Goal: Information Seeking & Learning: Learn about a topic

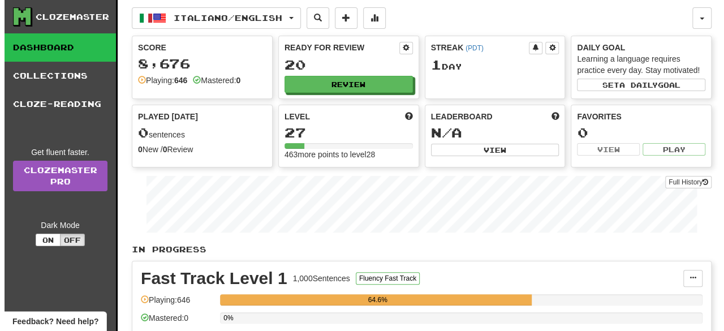
scroll to position [289, 0]
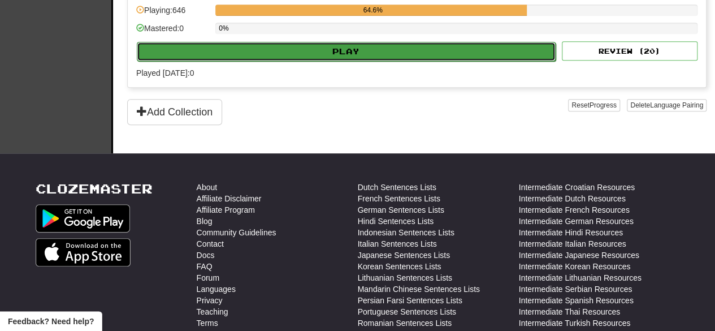
click at [369, 53] on button "Play" at bounding box center [346, 51] width 419 height 19
select select "**"
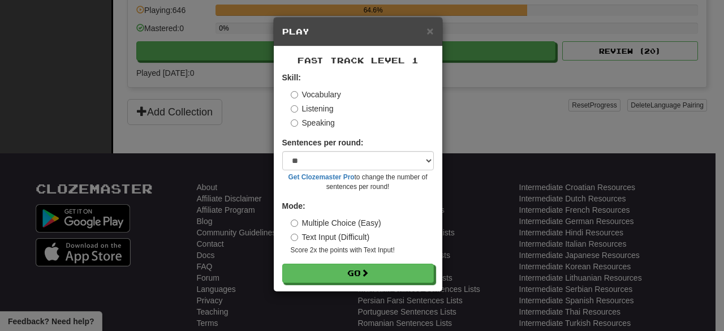
click at [323, 122] on label "Speaking" at bounding box center [313, 122] width 44 height 11
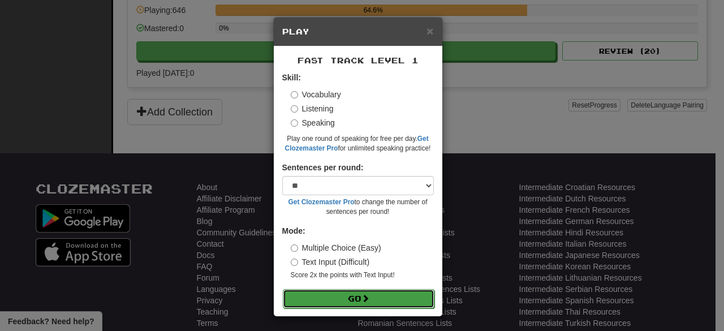
click at [343, 306] on button "Go" at bounding box center [359, 298] width 152 height 19
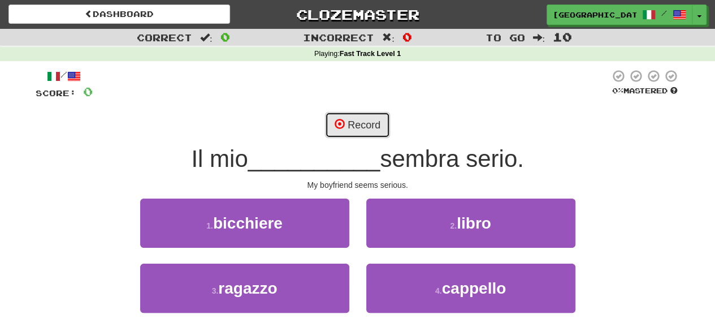
click at [372, 128] on button "Record" at bounding box center [357, 125] width 65 height 26
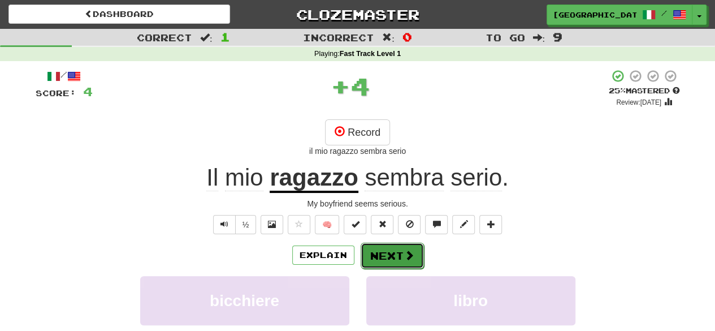
click at [379, 247] on button "Next" at bounding box center [392, 256] width 63 height 26
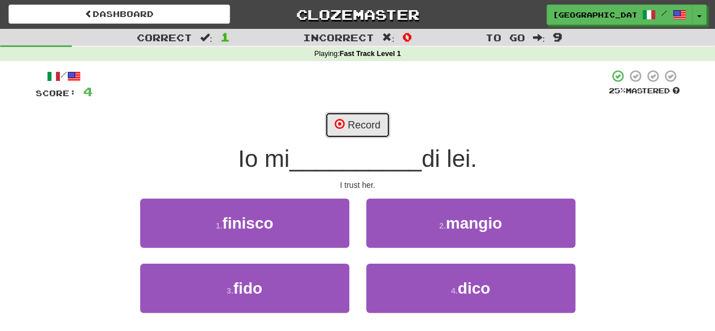
click at [364, 120] on button "Record" at bounding box center [357, 125] width 65 height 26
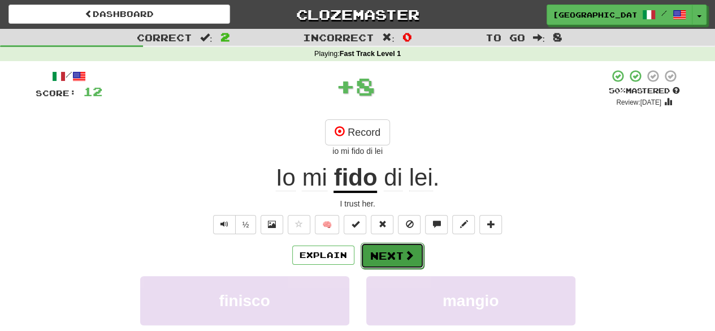
click at [391, 263] on button "Next" at bounding box center [392, 256] width 63 height 26
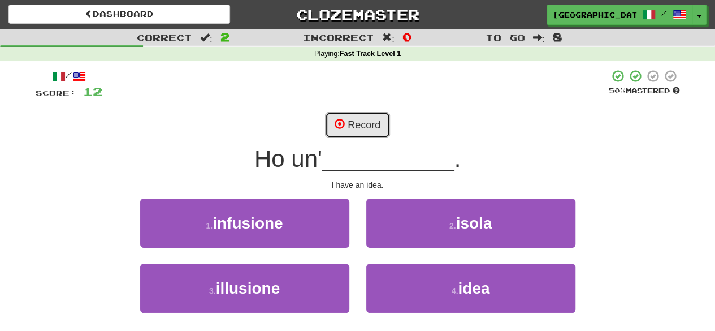
click at [365, 120] on button "Record" at bounding box center [357, 125] width 65 height 26
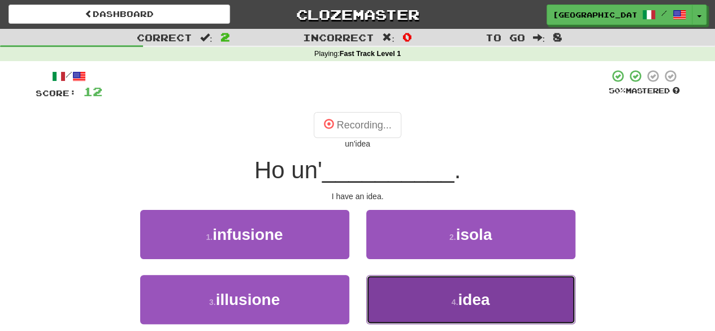
click at [437, 283] on button "4 . idea" at bounding box center [470, 299] width 209 height 49
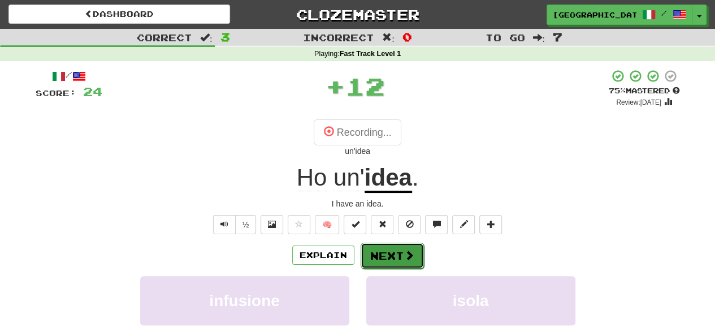
click at [402, 253] on button "Next" at bounding box center [392, 256] width 63 height 26
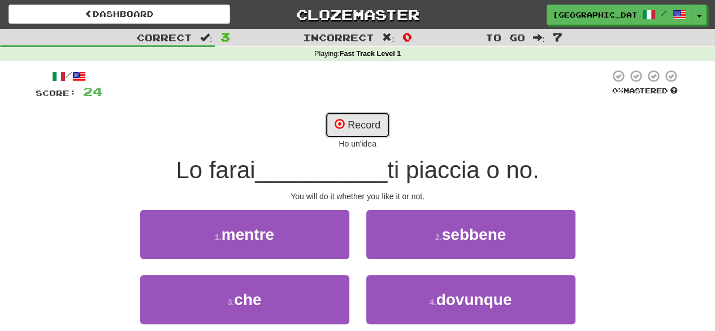
click at [370, 124] on button "Record" at bounding box center [357, 125] width 65 height 26
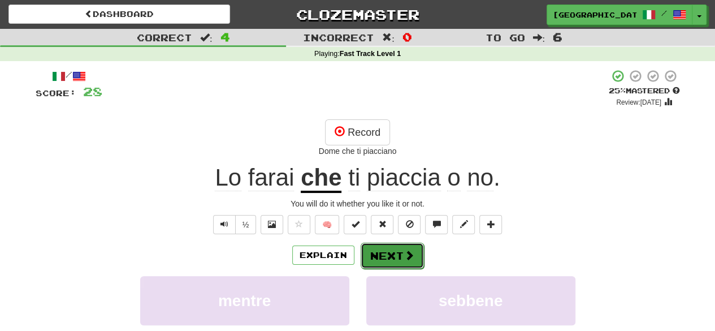
click at [402, 253] on button "Next" at bounding box center [392, 256] width 63 height 26
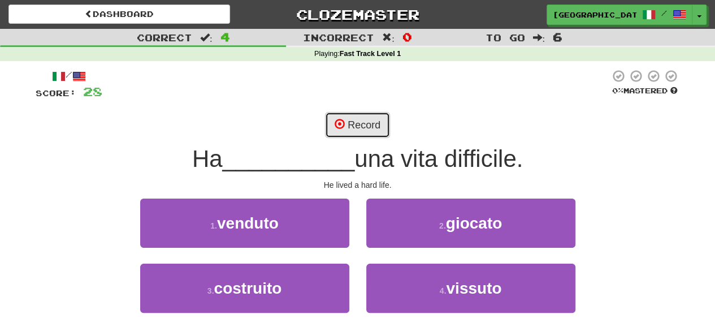
click at [366, 123] on button "Record" at bounding box center [357, 125] width 65 height 26
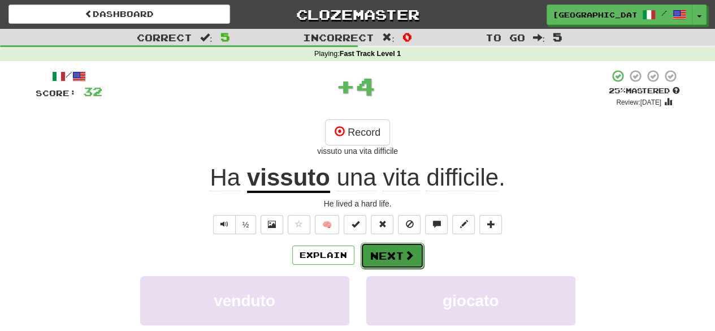
click at [392, 250] on button "Next" at bounding box center [392, 256] width 63 height 26
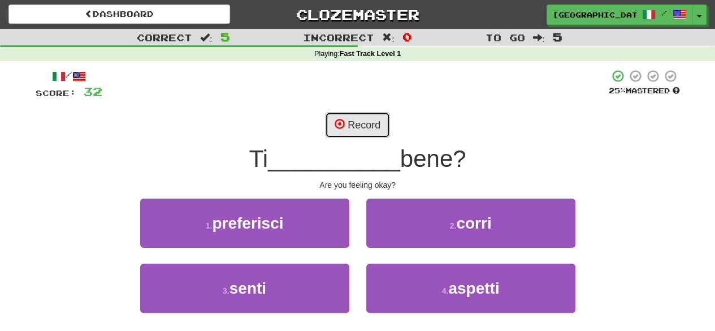
click at [355, 121] on button "Record" at bounding box center [357, 125] width 65 height 26
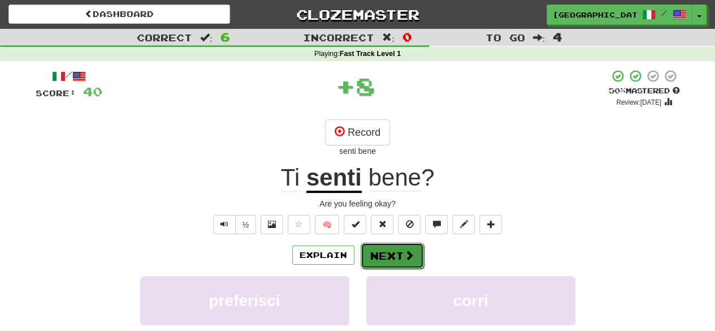
click at [397, 248] on button "Next" at bounding box center [392, 256] width 63 height 26
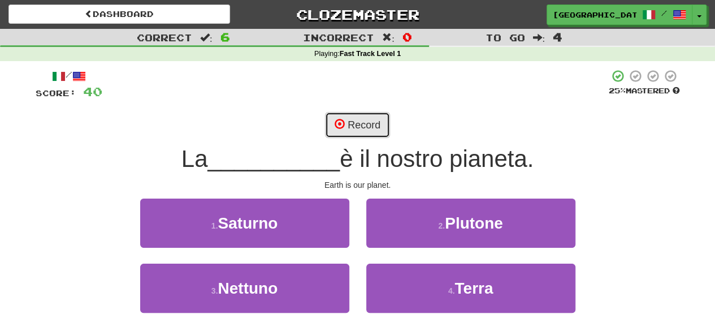
click at [379, 118] on button "Record" at bounding box center [357, 125] width 65 height 26
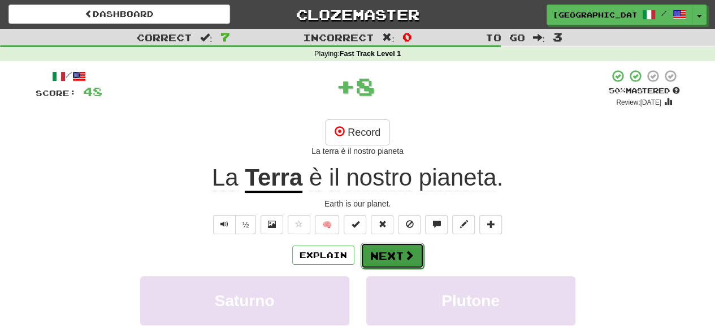
click at [404, 253] on span at bounding box center [409, 255] width 10 height 10
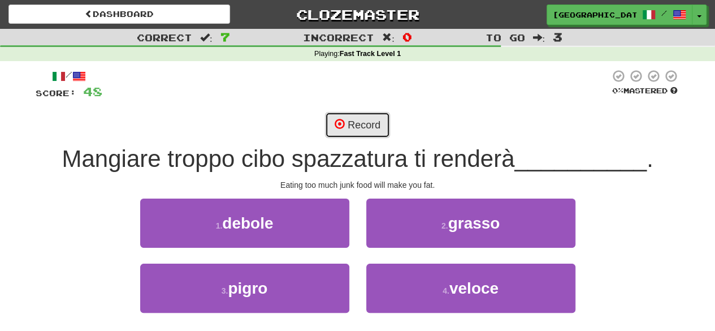
click at [360, 132] on button "Record" at bounding box center [357, 125] width 65 height 26
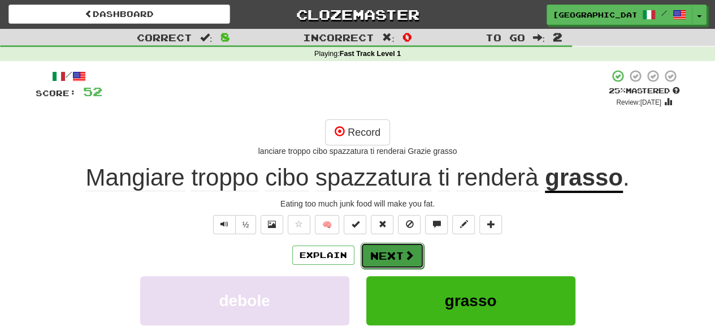
click at [390, 256] on button "Next" at bounding box center [392, 256] width 63 height 26
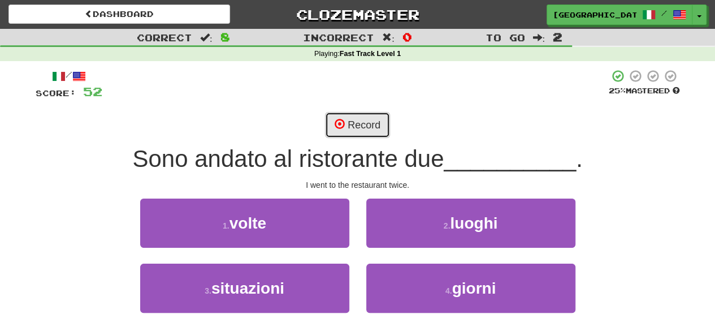
click at [347, 132] on button "Record" at bounding box center [357, 125] width 65 height 26
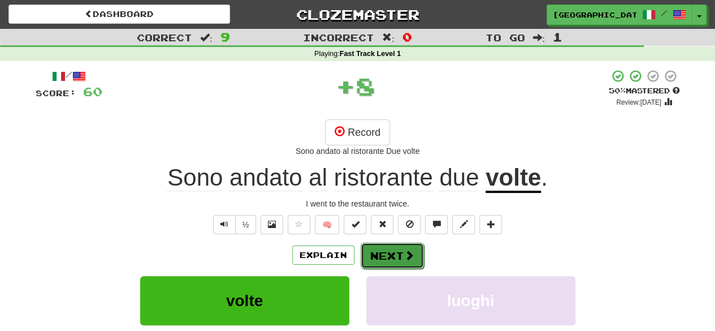
click at [387, 244] on button "Next" at bounding box center [392, 256] width 63 height 26
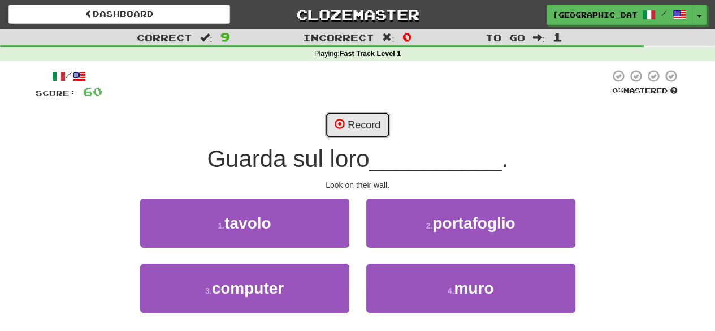
click at [368, 119] on button "Record" at bounding box center [357, 125] width 65 height 26
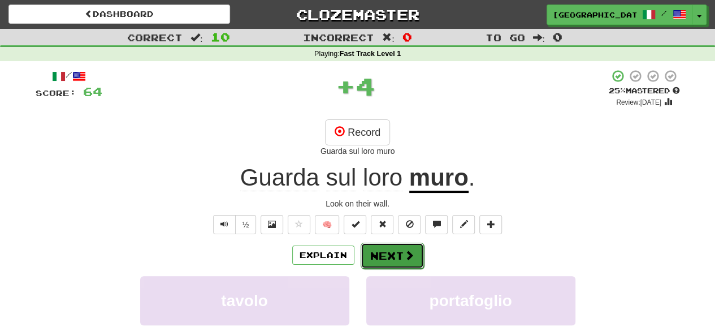
click at [372, 251] on button "Next" at bounding box center [392, 256] width 63 height 26
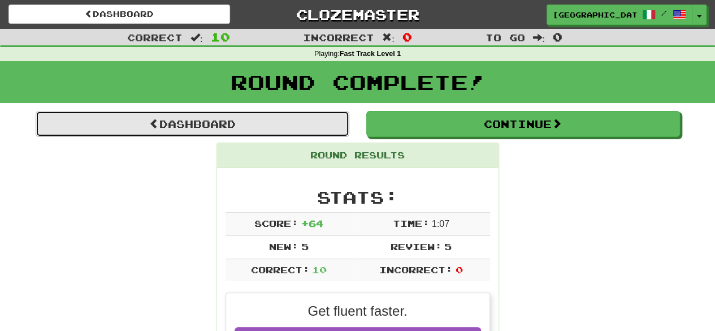
click at [244, 125] on link "Dashboard" at bounding box center [193, 124] width 314 height 26
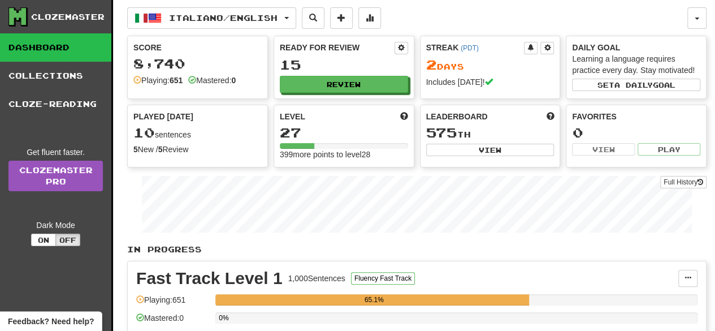
scroll to position [31, 0]
